Goal: Register for event/course

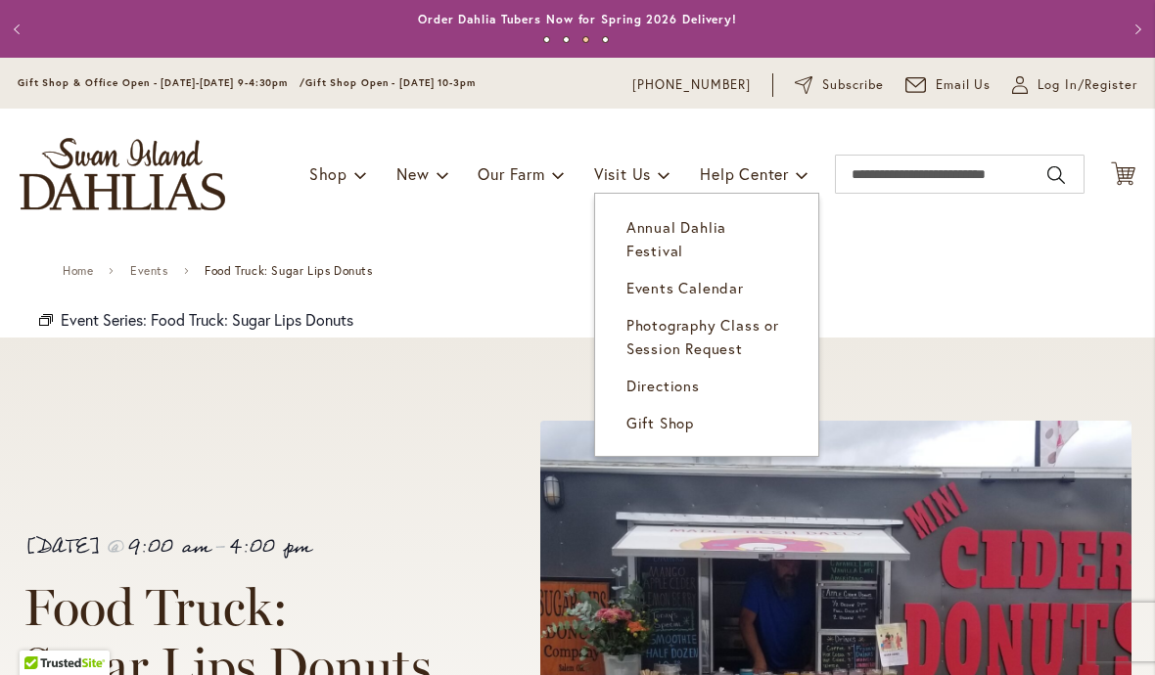
click at [708, 278] on span "Events Calendar" at bounding box center [684, 288] width 117 height 20
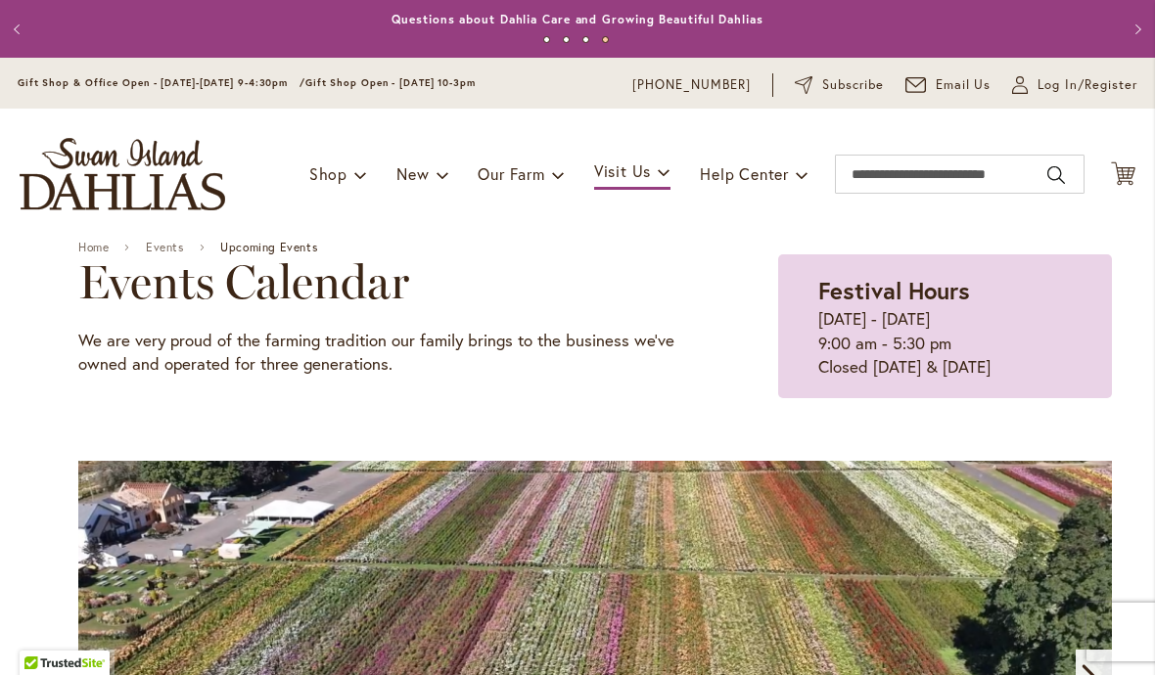
click at [106, 471] on video "1 / 11" at bounding box center [594, 671] width 1033 height 421
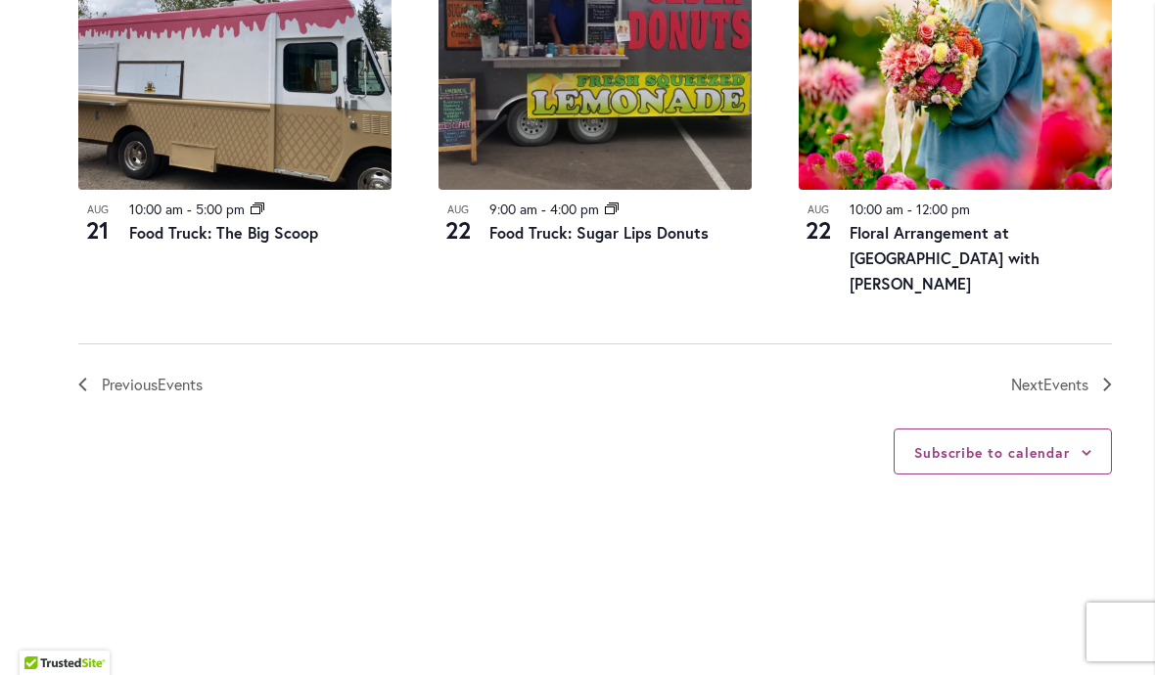
scroll to position [2365, 0]
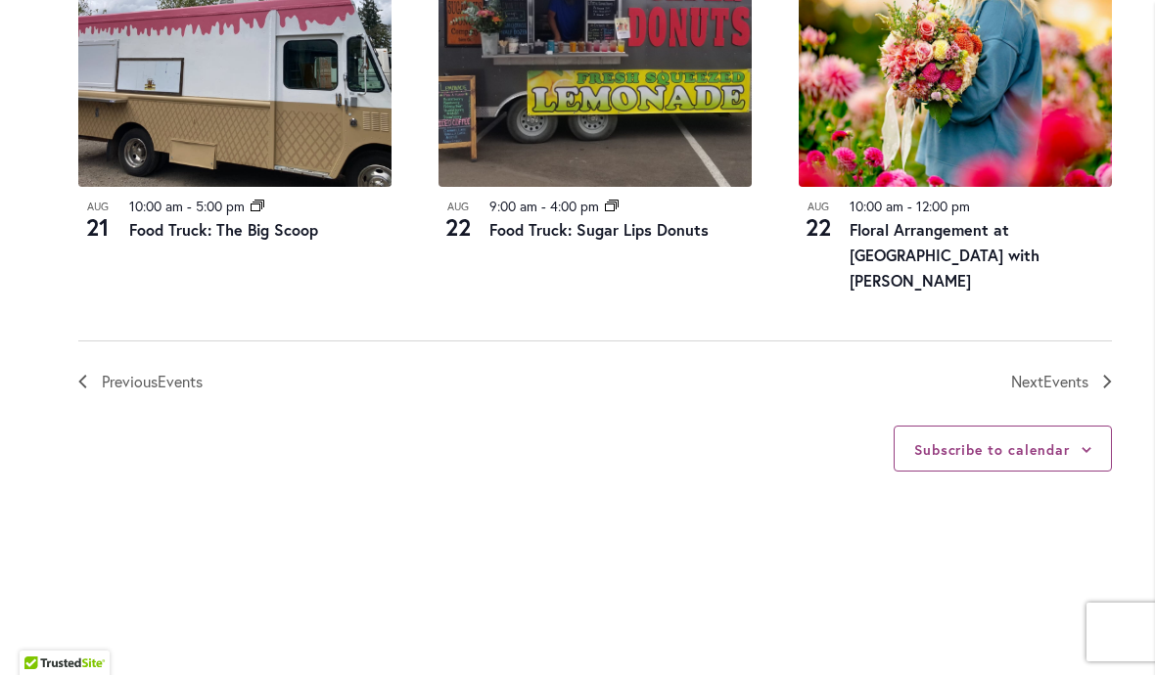
click at [1103, 369] on link "Next Events" at bounding box center [1061, 381] width 101 height 25
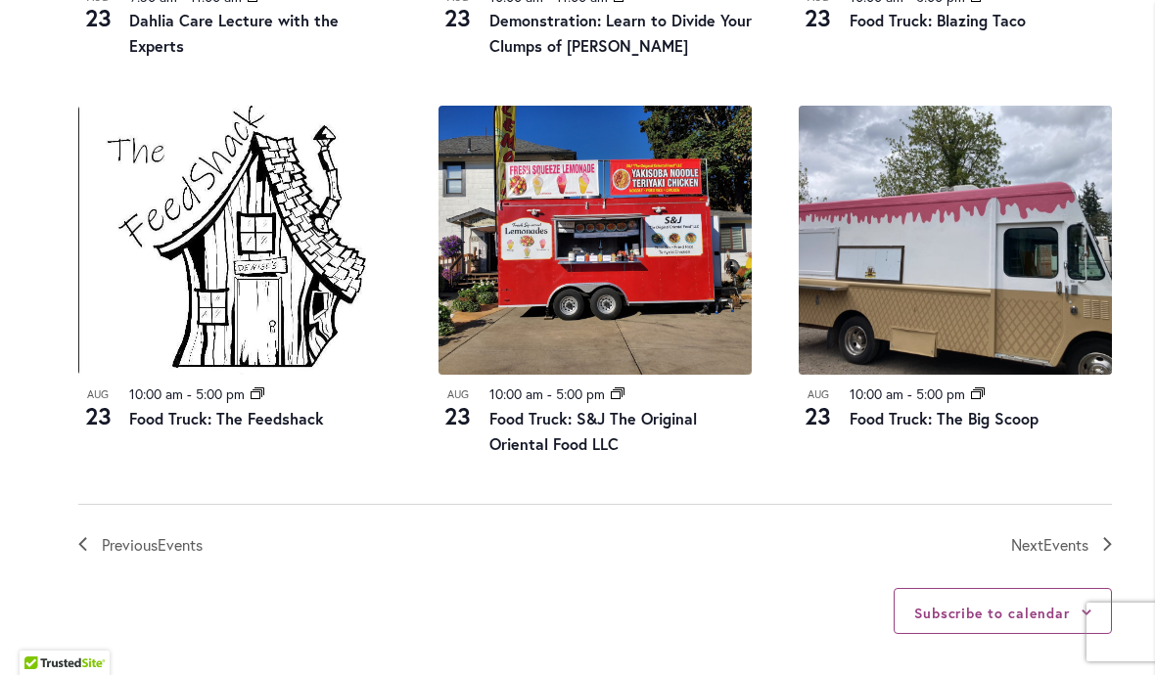
scroll to position [2130, 0]
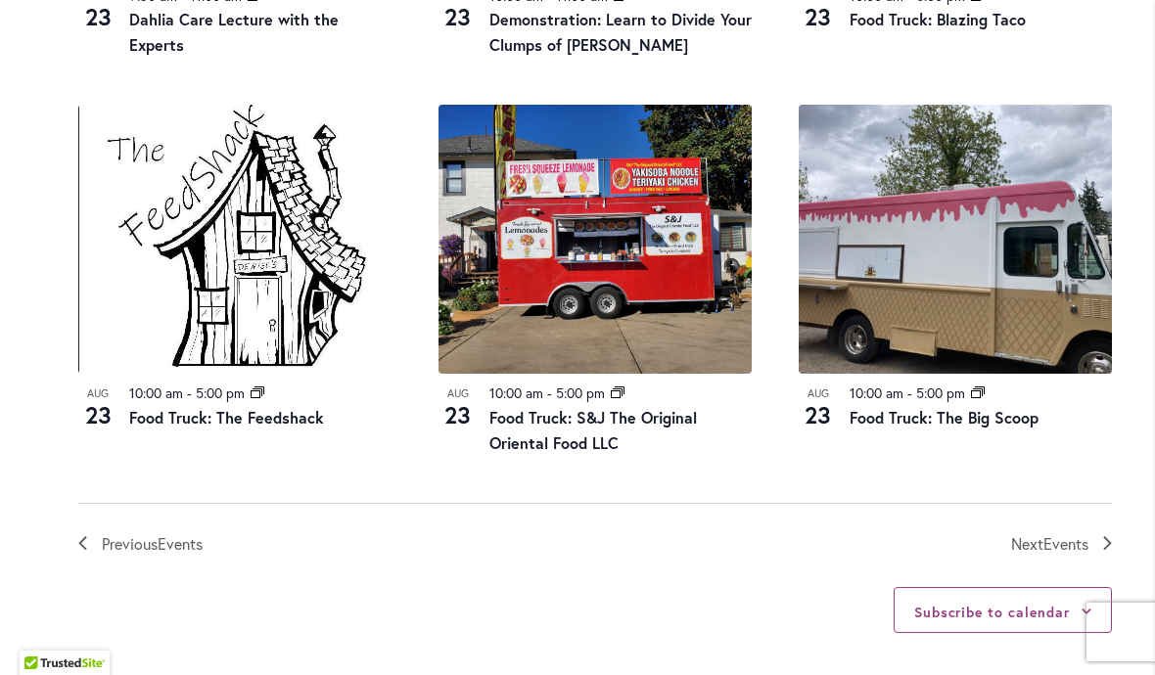
click at [1086, 533] on span "Events" at bounding box center [1065, 543] width 45 height 21
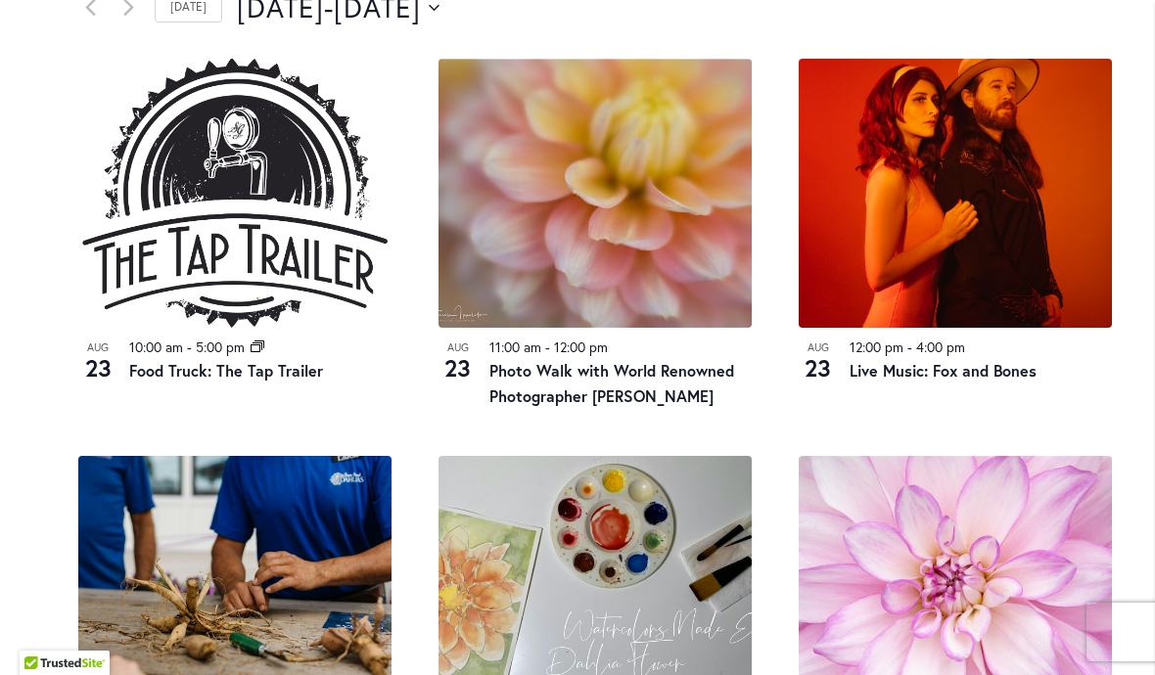
scroll to position [981, 0]
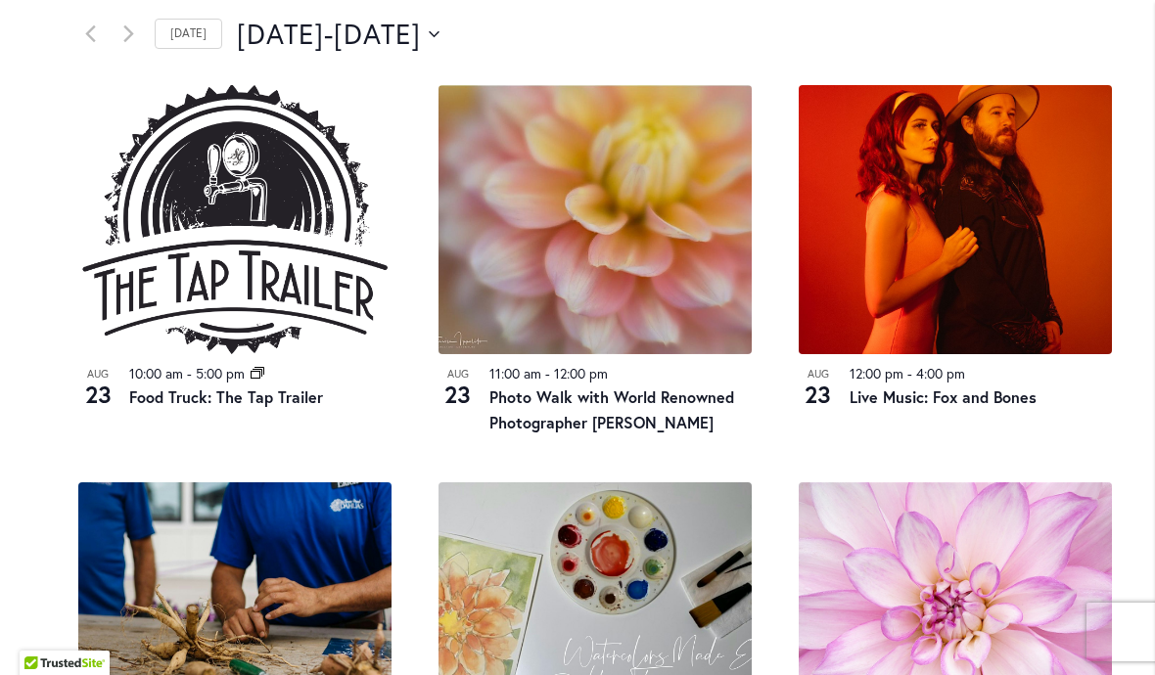
click at [684, 281] on img at bounding box center [594, 219] width 313 height 269
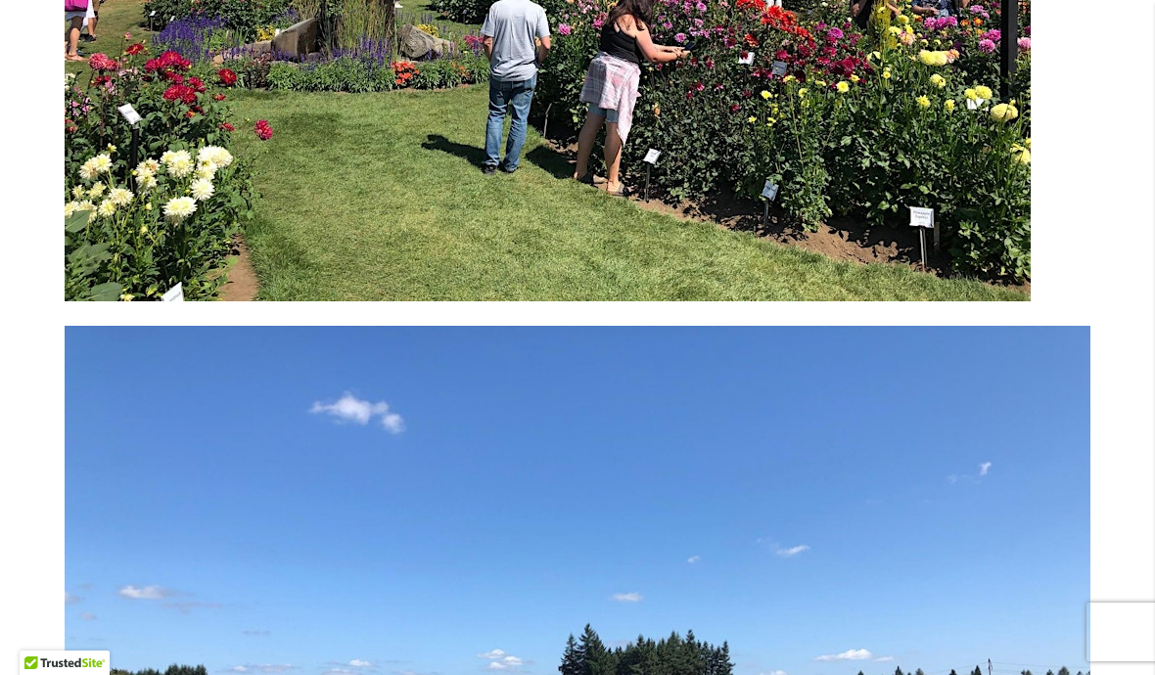
scroll to position [7715, 0]
